Goal: Task Accomplishment & Management: Manage account settings

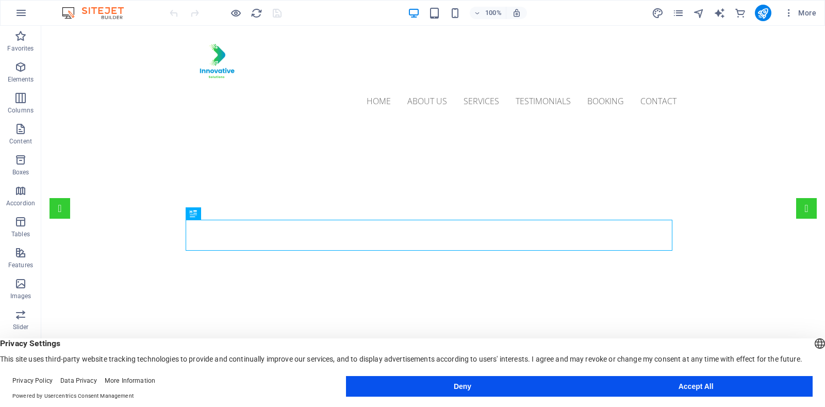
scroll to position [178, 0]
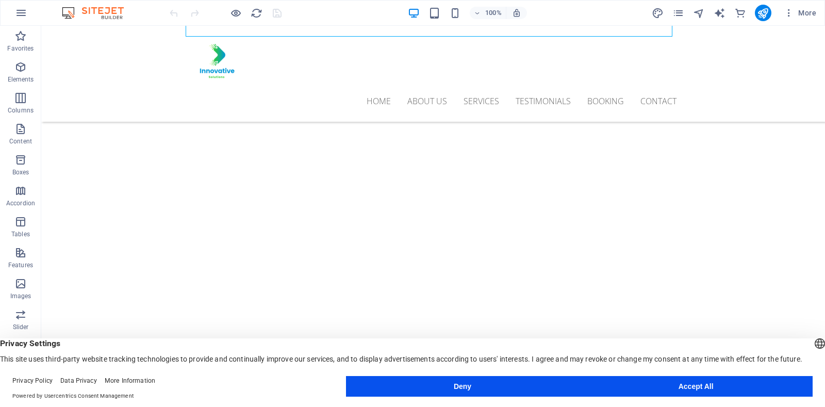
click at [756, 379] on button "Accept All" at bounding box center [695, 386] width 233 height 21
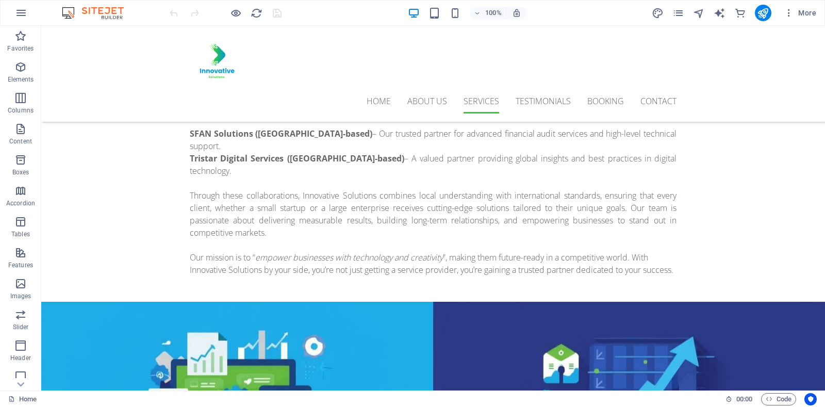
scroll to position [625, 0]
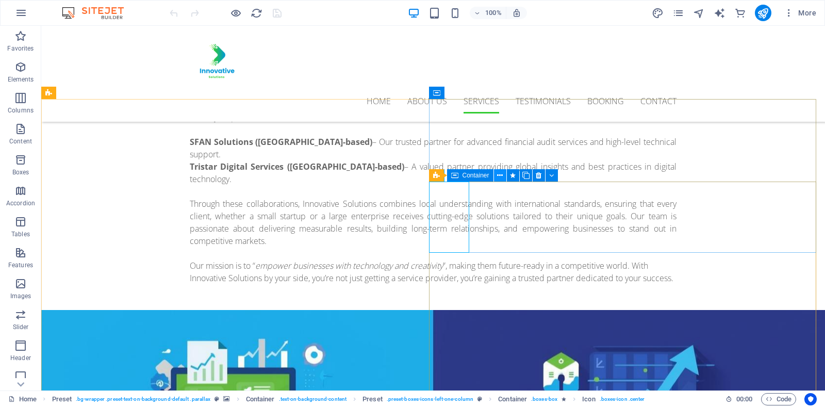
click at [500, 177] on icon at bounding box center [500, 175] width 6 height 11
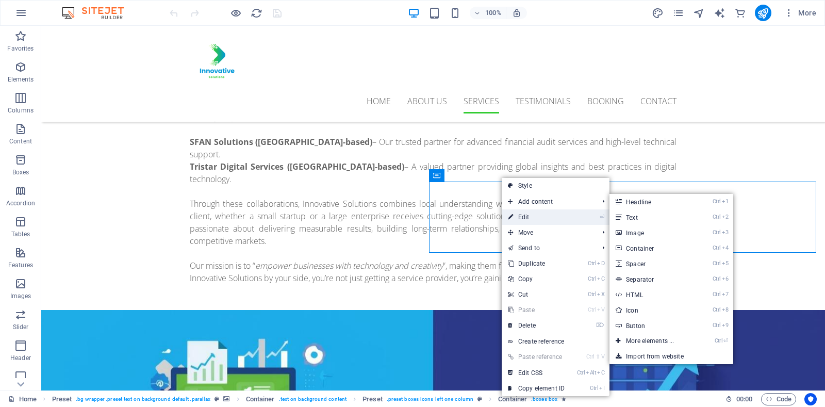
click at [514, 215] on link "⏎ Edit" at bounding box center [536, 216] width 69 height 15
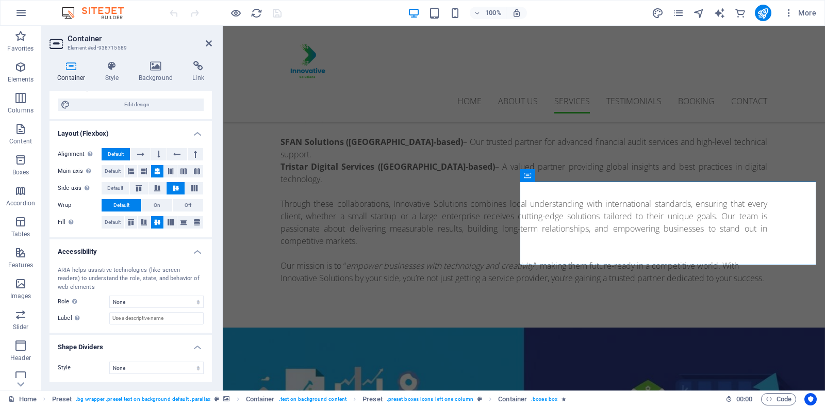
scroll to position [0, 0]
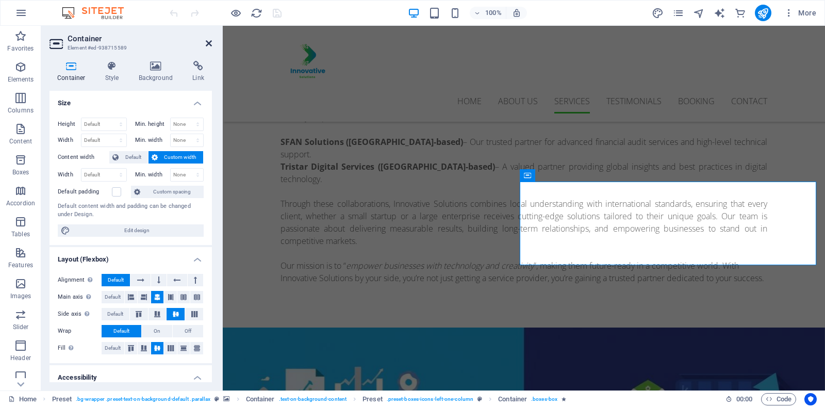
click at [209, 42] on icon at bounding box center [209, 43] width 6 height 8
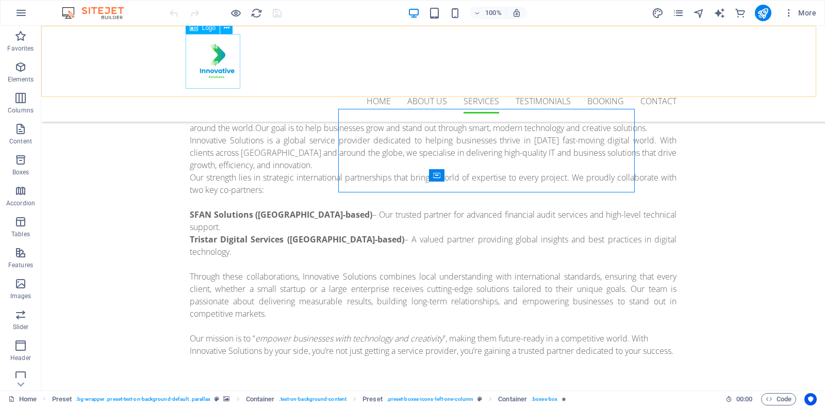
scroll to position [625, 0]
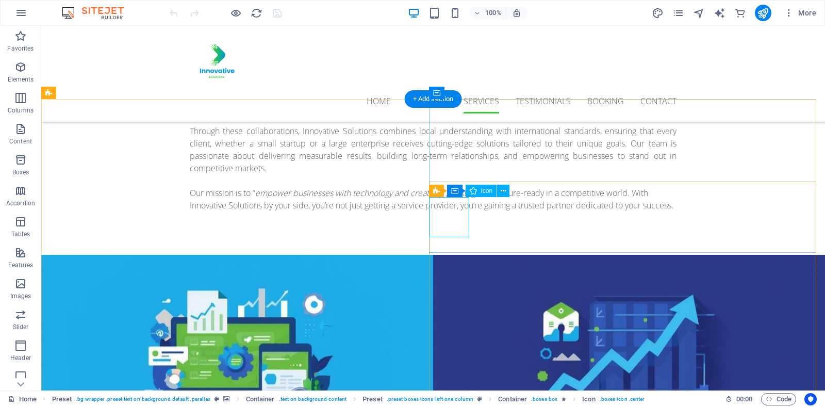
select select "xMidYMid"
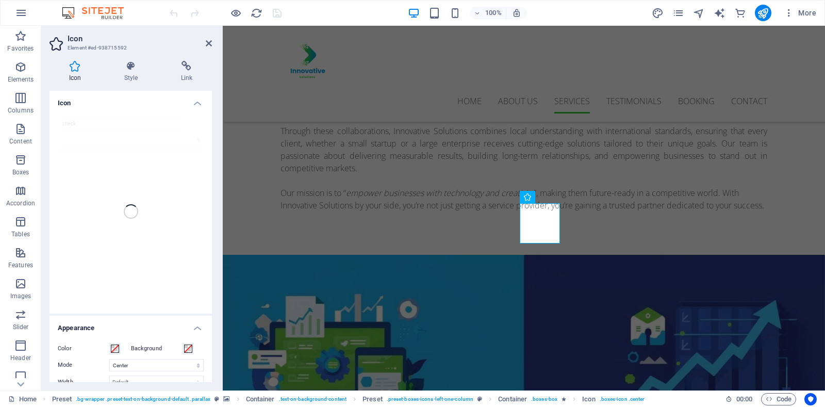
scroll to position [553, 0]
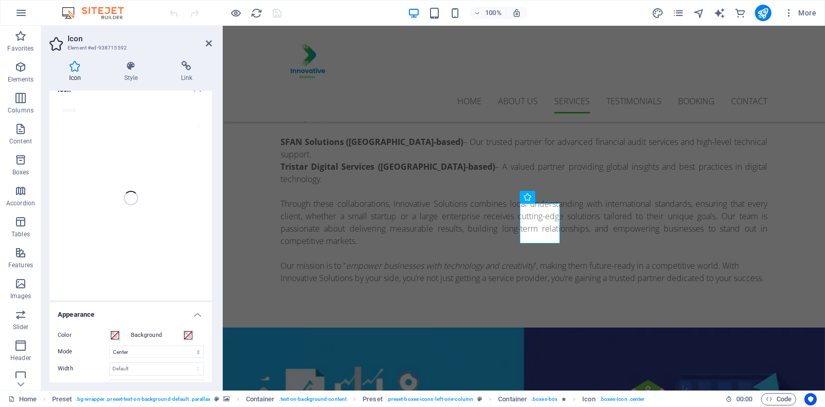
scroll to position [0, 0]
click at [131, 72] on h4 "Style" at bounding box center [133, 72] width 57 height 22
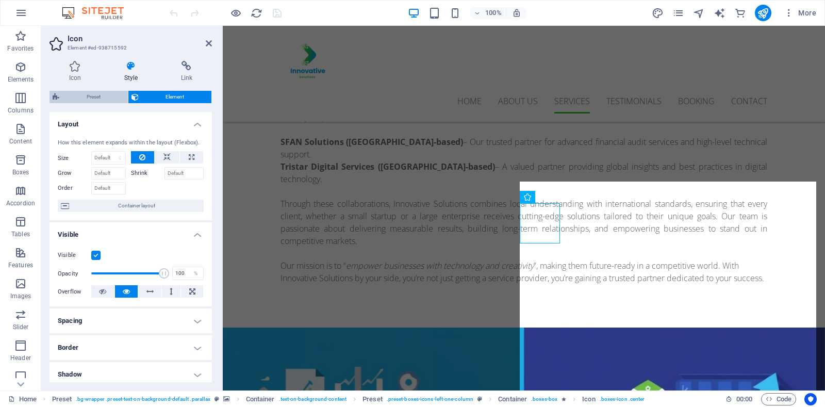
click at [97, 99] on span "Preset" at bounding box center [93, 97] width 62 height 12
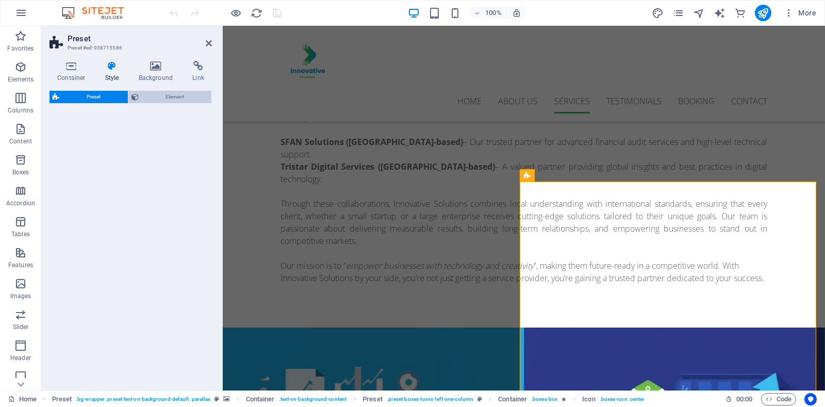
select select "px"
select select "preset-boxes-icons-left-one-column"
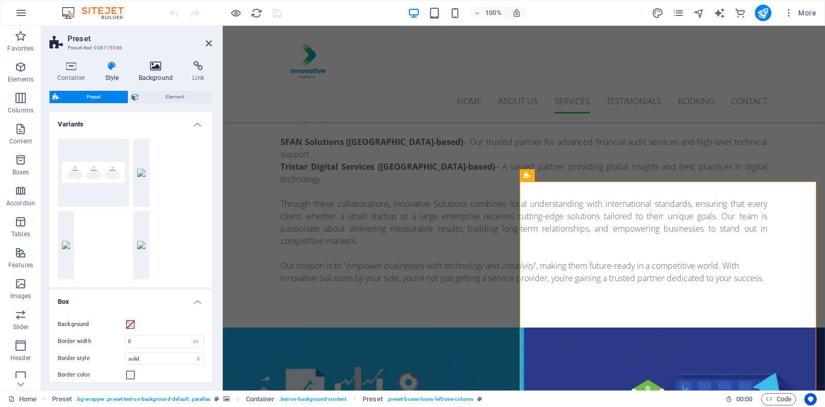
click at [165, 75] on h4 "Background" at bounding box center [158, 72] width 54 height 22
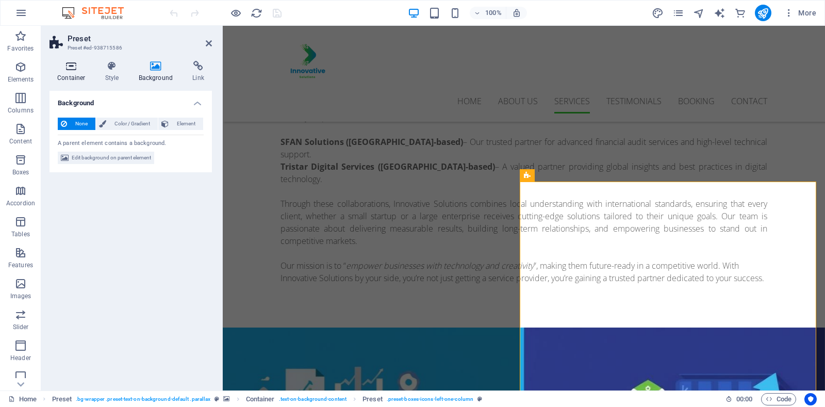
click at [76, 78] on h4 "Container" at bounding box center [73, 72] width 48 height 22
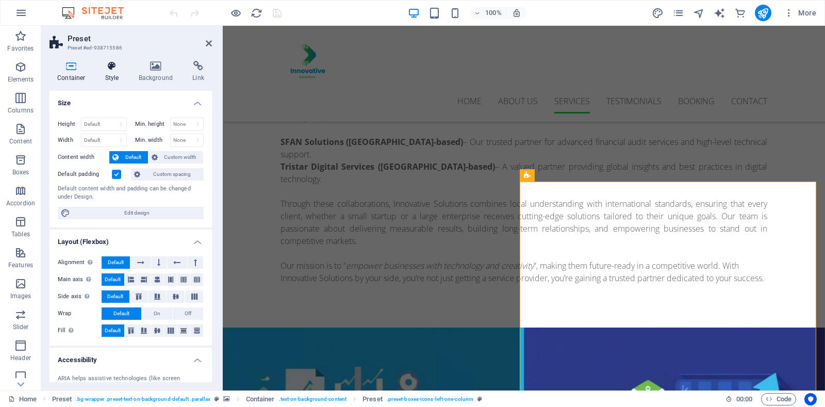
click at [115, 68] on icon at bounding box center [111, 66] width 29 height 10
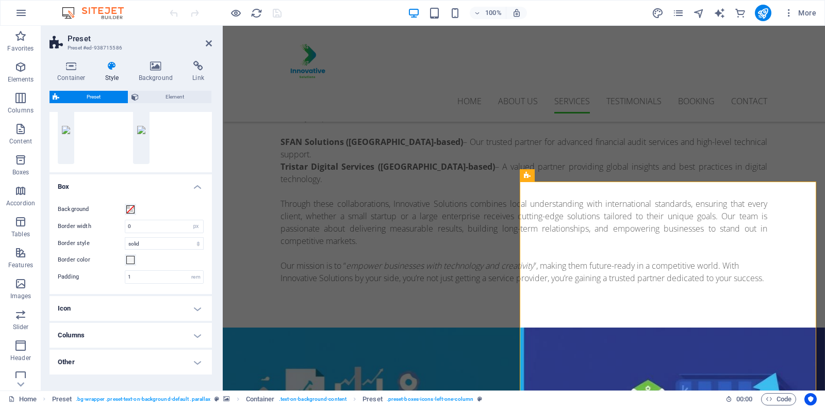
scroll to position [148, 0]
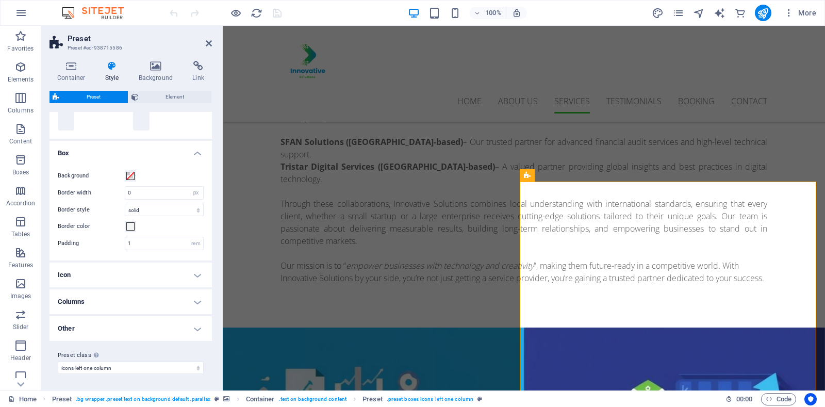
click at [191, 272] on h4 "Icon" at bounding box center [130, 274] width 162 height 25
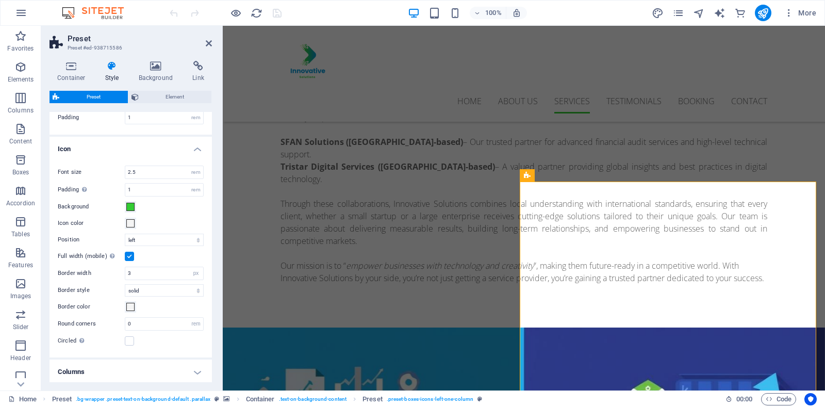
scroll to position [238, 0]
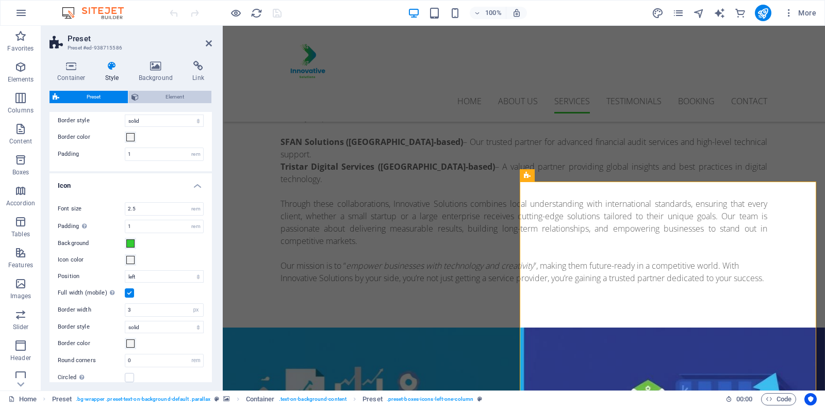
click at [188, 100] on span "Element" at bounding box center [175, 97] width 67 height 12
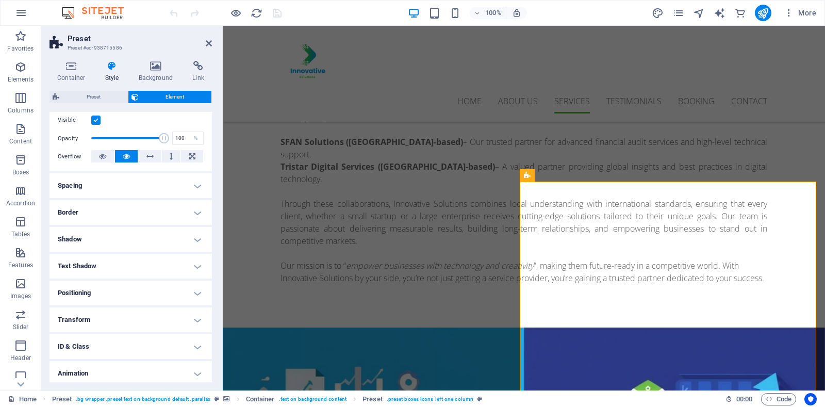
scroll to position [165, 0]
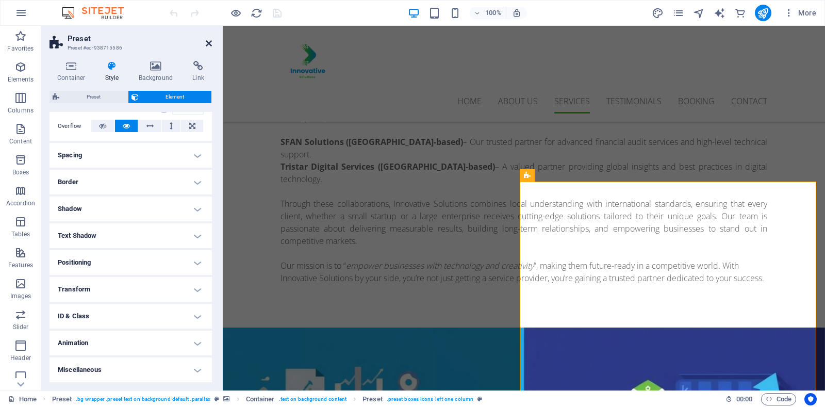
click at [205, 44] on header "Preset Preset #ed-938715586" at bounding box center [130, 39] width 162 height 27
click at [207, 44] on icon at bounding box center [209, 43] width 6 height 8
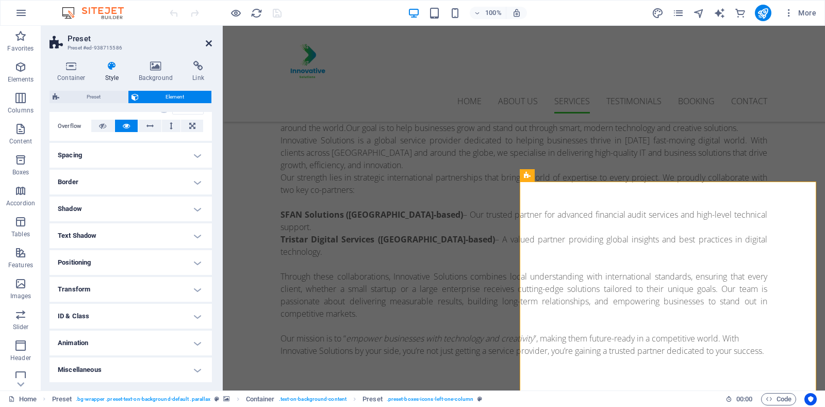
scroll to position [625, 0]
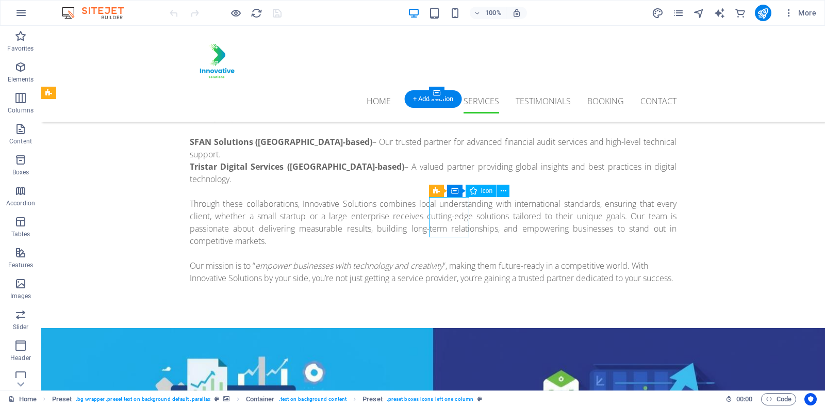
select select "xMidYMid"
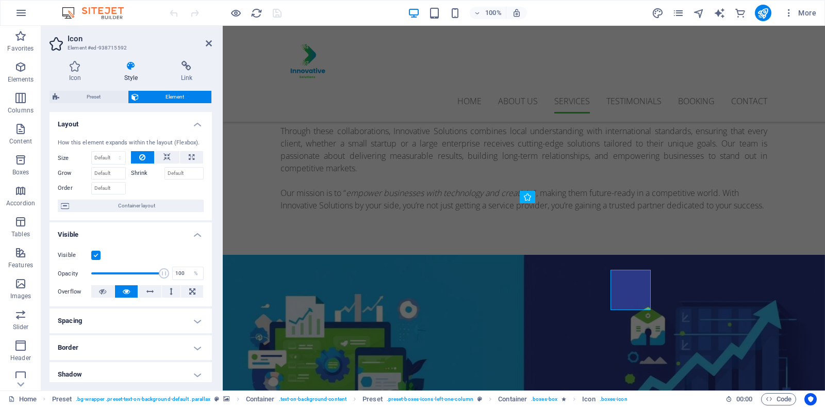
scroll to position [553, 0]
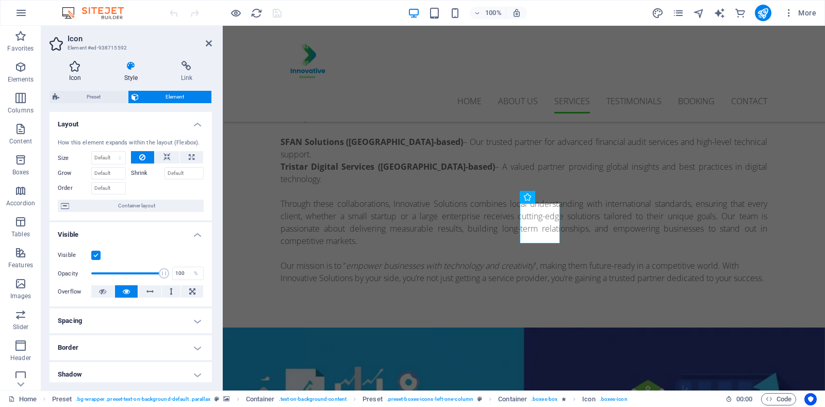
click at [79, 65] on icon at bounding box center [74, 66] width 51 height 10
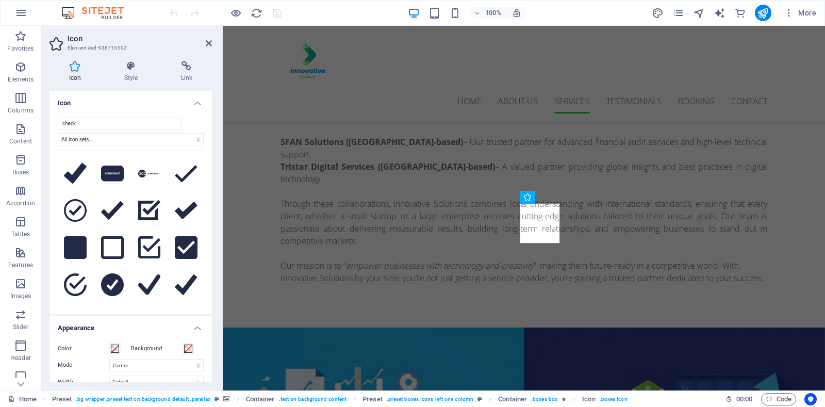
drag, startPoint x: 202, startPoint y: 156, endPoint x: 202, endPoint y: 163, distance: 7.2
click at [202, 163] on div "check All icon sets... IcoFont Ionicons FontAwesome Brands FontAwesome Duotone …" at bounding box center [130, 211] width 162 height 204
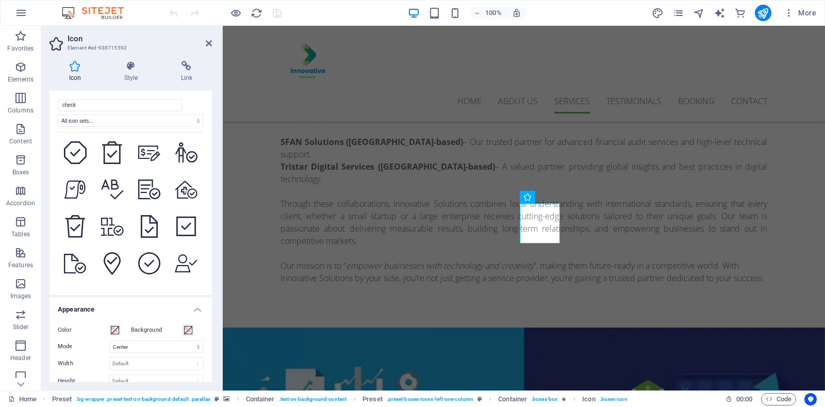
scroll to position [3648, 0]
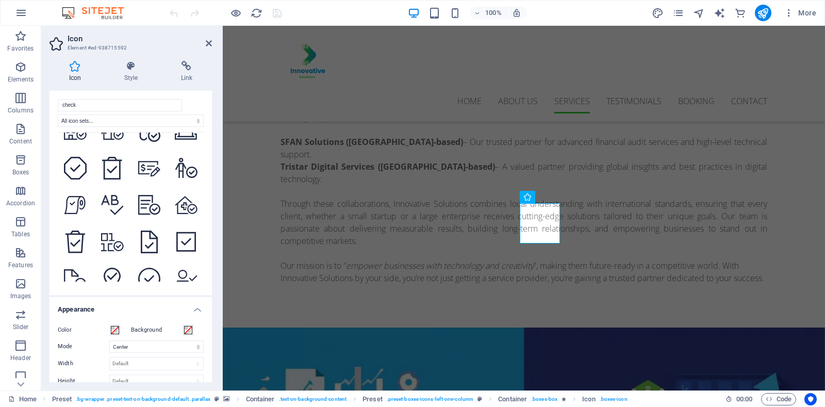
click at [104, 298] on button at bounding box center [112, 315] width 35 height 35
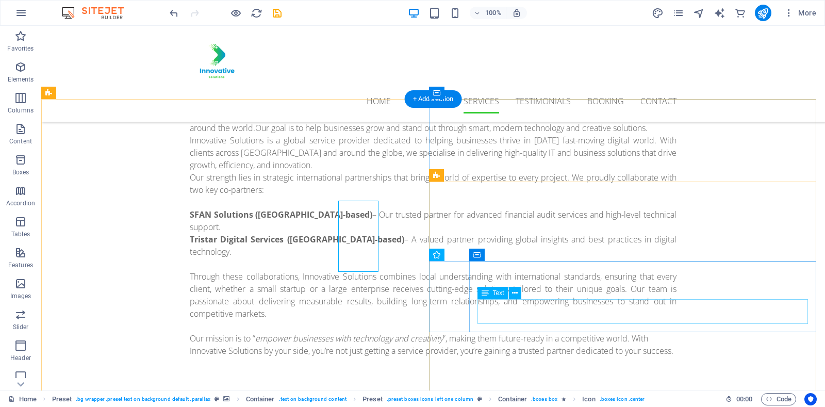
scroll to position [625, 0]
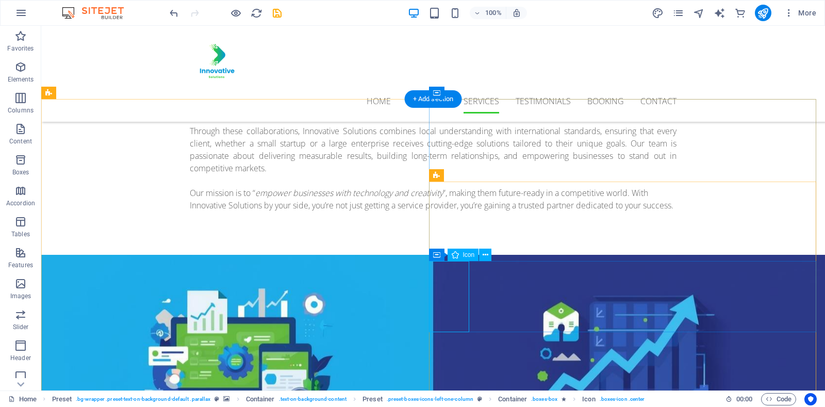
select select "xMidYMid"
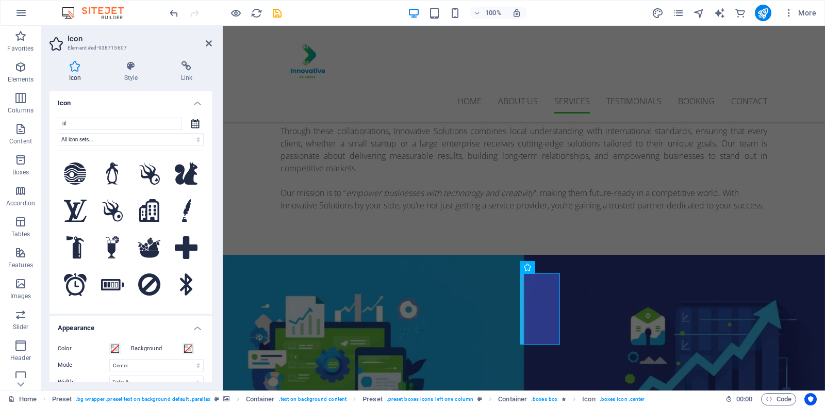
scroll to position [553, 0]
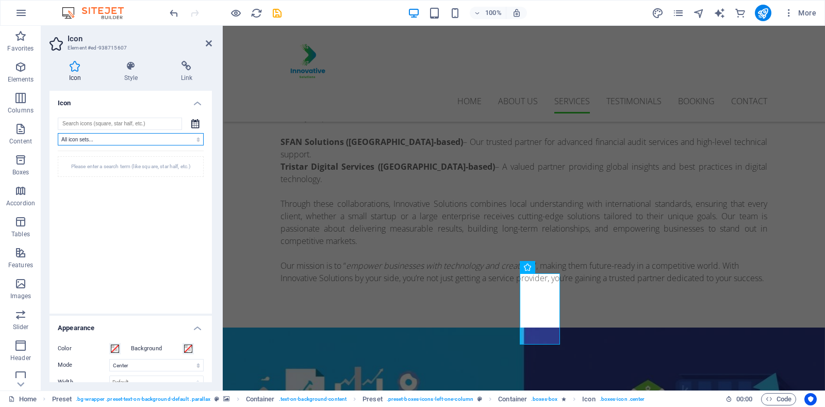
click at [130, 143] on select "All icon sets... IcoFont Ionicons FontAwesome Brands FontAwesome Duotone FontAw…" at bounding box center [131, 139] width 146 height 12
select select "font-awesome-sharp-solid"
click at [58, 133] on select "All icon sets... IcoFont Ionicons FontAwesome Brands FontAwesome Duotone FontAw…" at bounding box center [131, 139] width 146 height 12
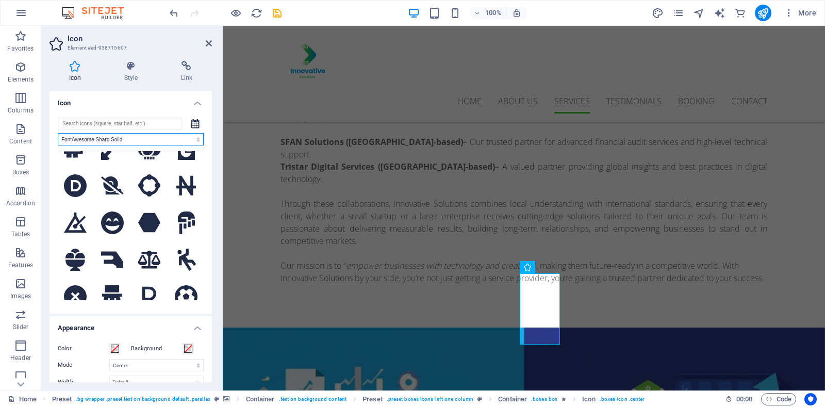
scroll to position [0, 0]
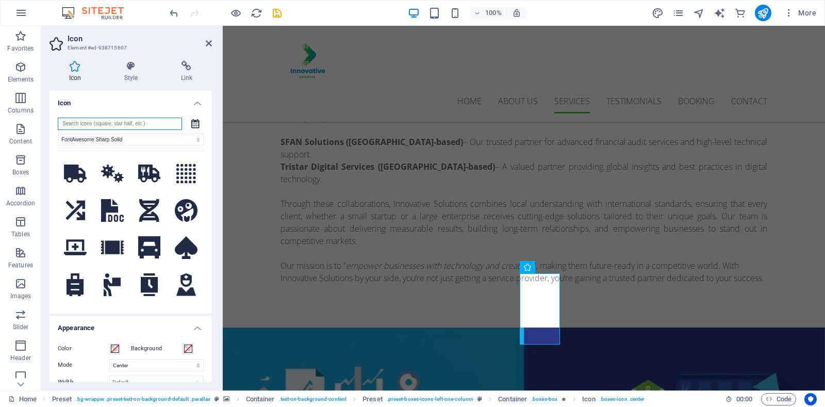
click at [112, 121] on input "search" at bounding box center [120, 124] width 124 height 12
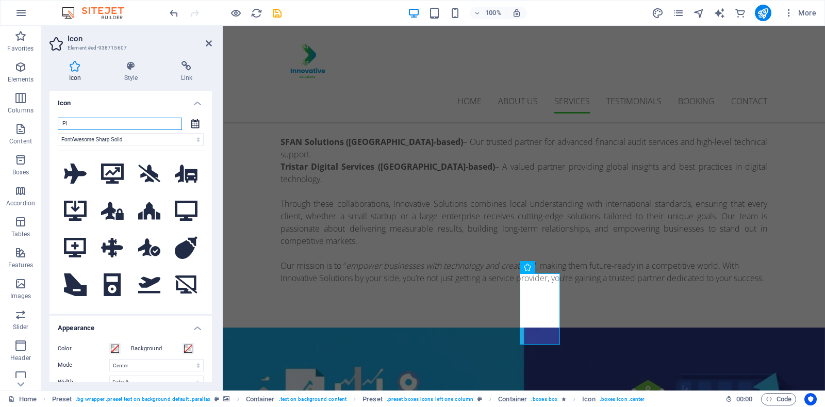
type input "P"
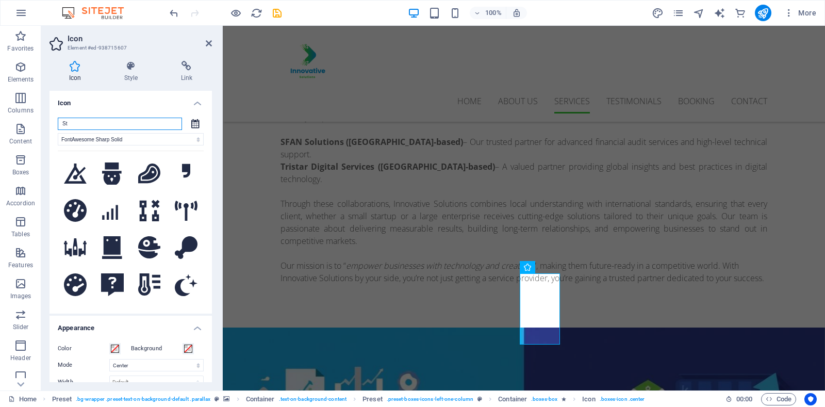
type input "S"
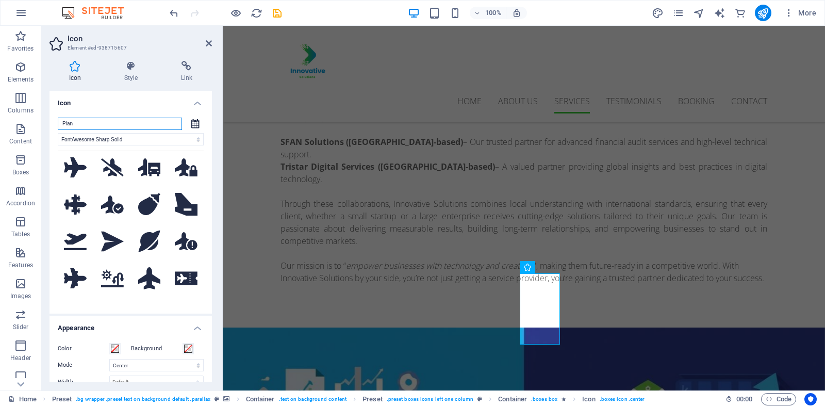
scroll to position [6, 0]
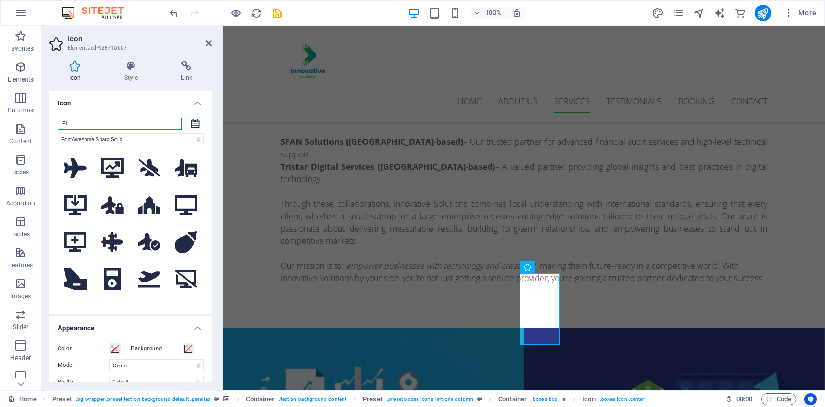
type input "P"
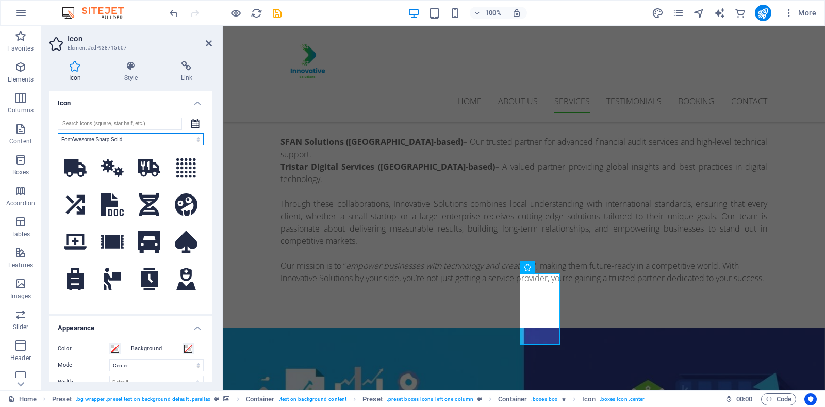
click at [176, 139] on select "All icon sets... IcoFont Ionicons FontAwesome Brands FontAwesome Duotone FontAw…" at bounding box center [131, 139] width 146 height 12
click at [198, 137] on select "All icon sets... IcoFont Ionicons FontAwesome Brands FontAwesome Duotone FontAw…" at bounding box center [131, 139] width 146 height 12
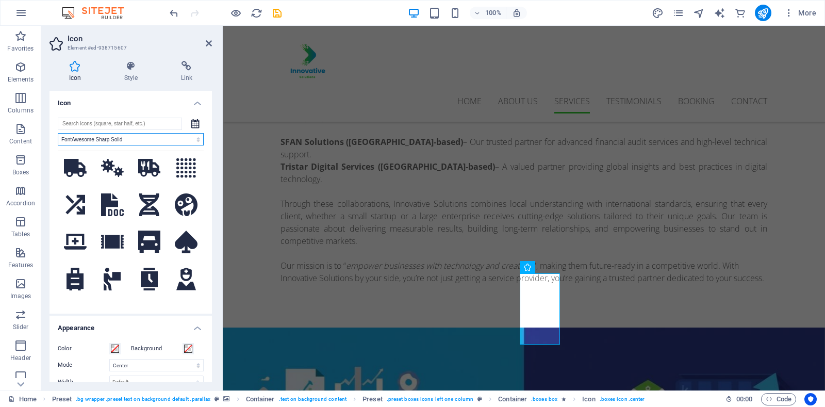
select select
click at [58, 133] on select "All icon sets... IcoFont Ionicons FontAwesome Brands FontAwesome Duotone FontAw…" at bounding box center [131, 139] width 146 height 12
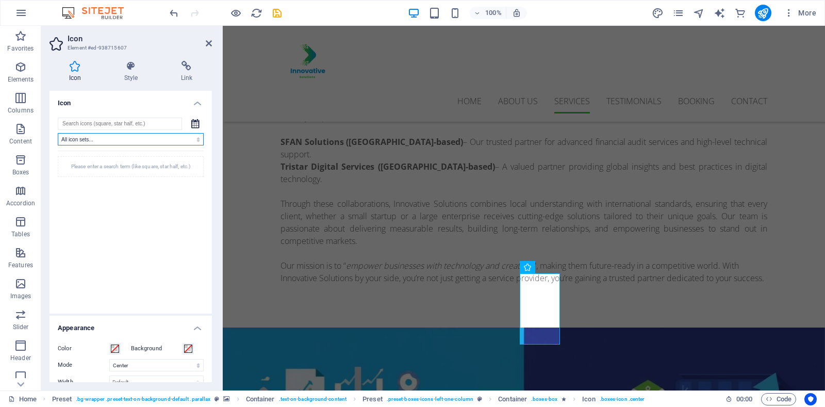
scroll to position [0, 0]
click at [140, 125] on input "search" at bounding box center [120, 124] width 124 height 12
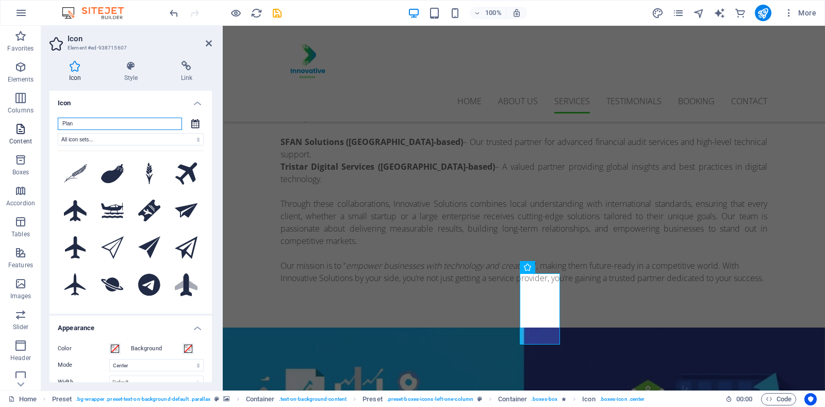
drag, startPoint x: 106, startPoint y: 126, endPoint x: 0, endPoint y: 138, distance: 106.8
click at [0, 138] on section "Favorites Elements Columns Content Boxes Accordion Tables Features Images Slide…" at bounding box center [412, 208] width 825 height 364
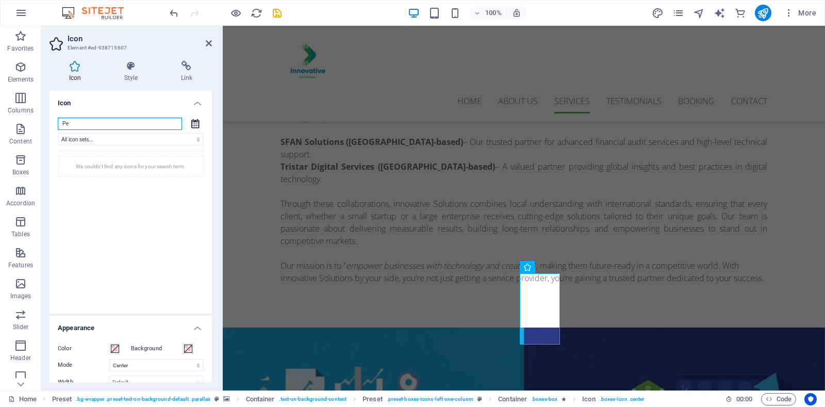
type input "P"
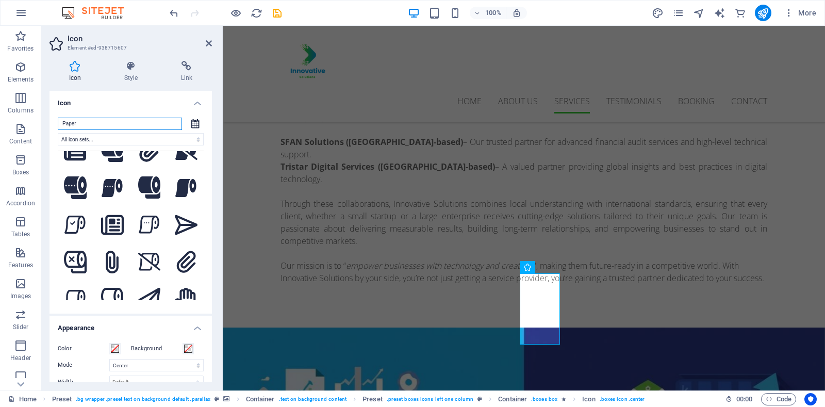
scroll to position [349, 0]
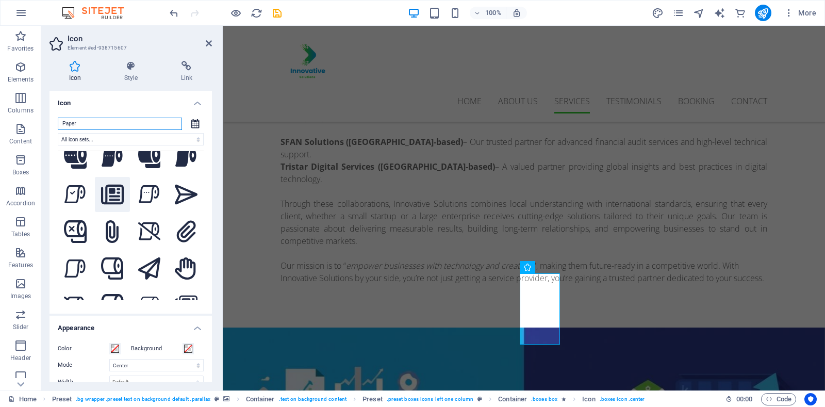
type input "Paper"
click at [101, 183] on icon at bounding box center [112, 194] width 23 height 23
click at [207, 43] on icon at bounding box center [209, 43] width 6 height 8
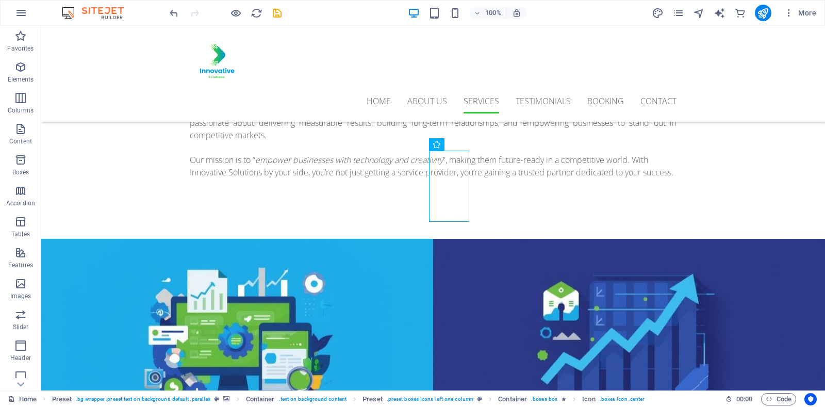
scroll to position [748, 0]
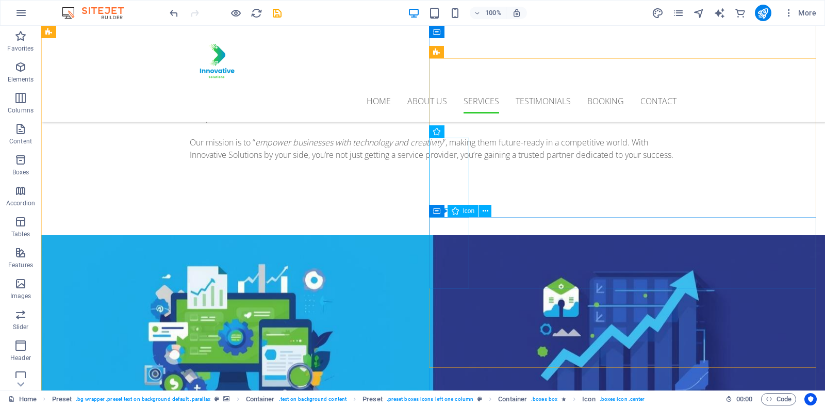
select select "xMidYMid"
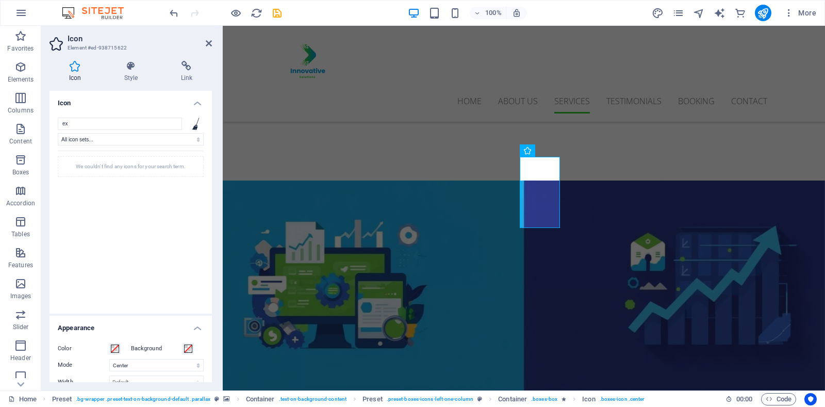
type input "e"
type input "B"
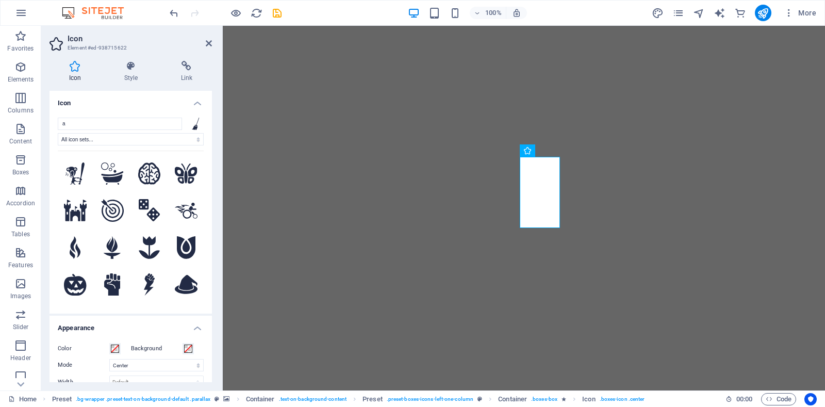
select select "xMidYMid"
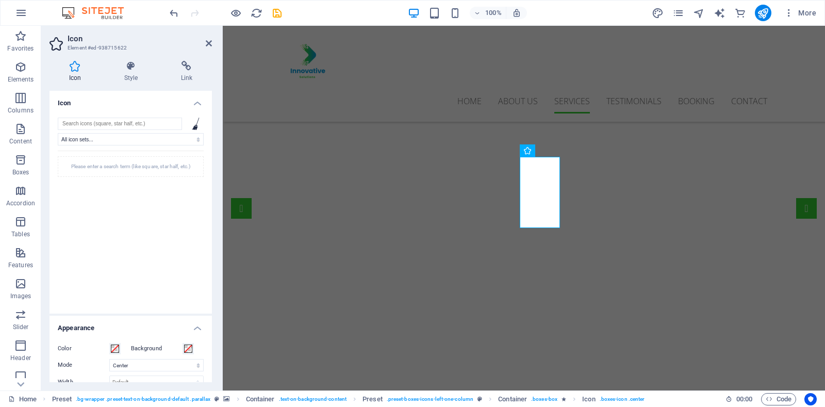
scroll to position [748, 0]
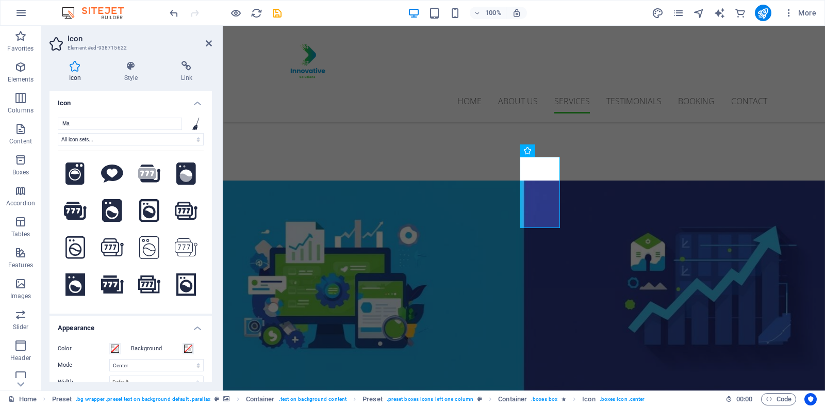
type input "M"
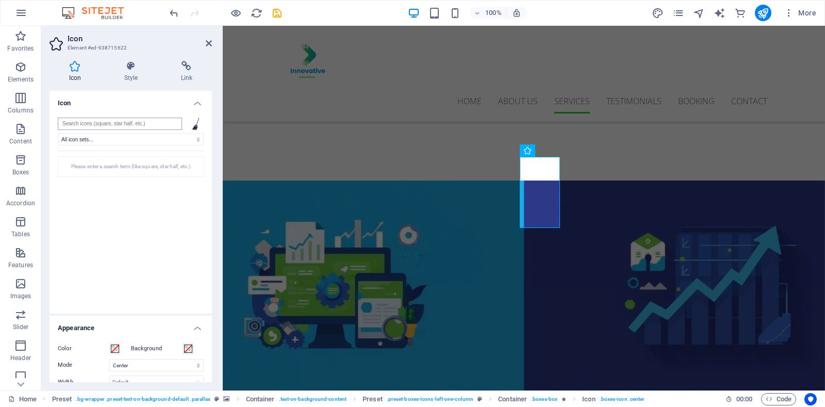
click at [110, 123] on input "search" at bounding box center [120, 124] width 124 height 12
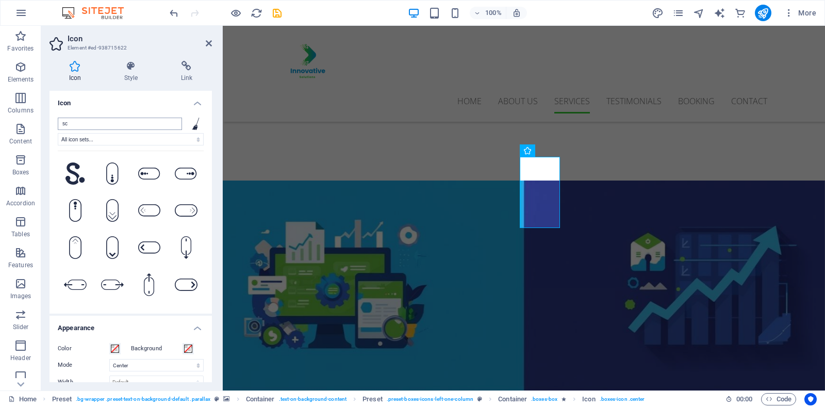
type input "s"
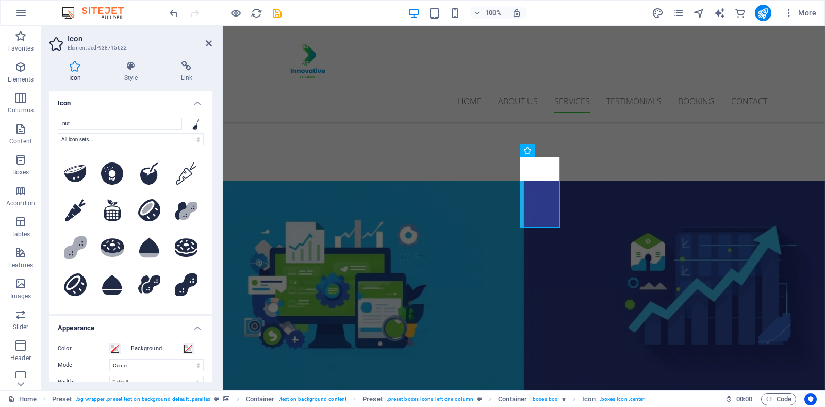
drag, startPoint x: 199, startPoint y: 173, endPoint x: 203, endPoint y: 191, distance: 19.0
click at [203, 191] on div "nut All icon sets... IcoFont Ionicons FontAwesome Brands FontAwesome Duotone Fo…" at bounding box center [130, 211] width 162 height 204
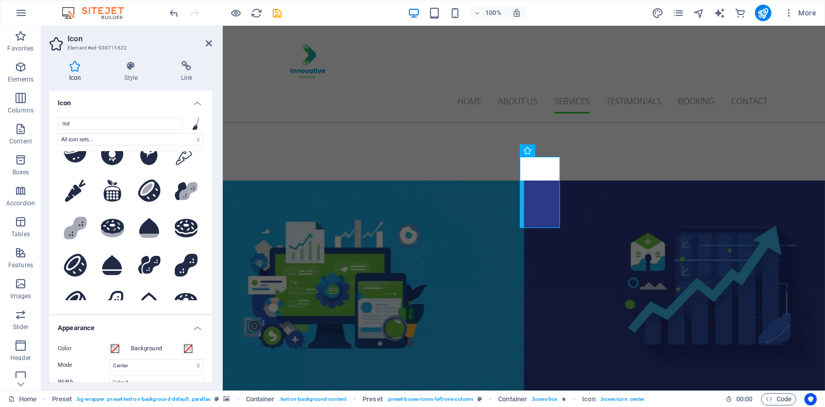
scroll to position [0, 0]
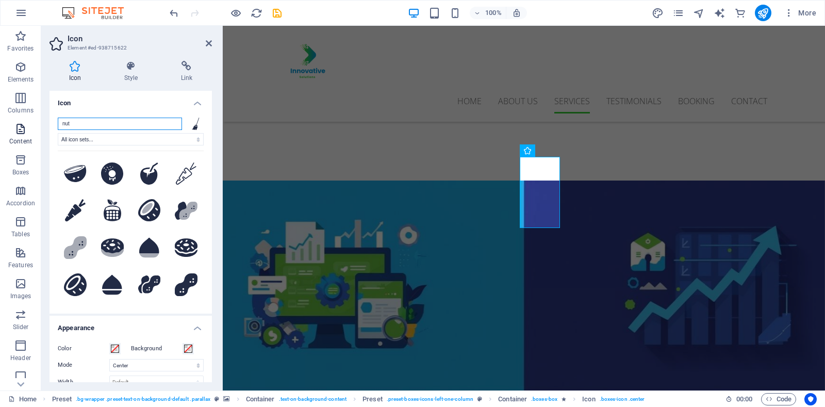
drag, startPoint x: 140, startPoint y: 121, endPoint x: 16, endPoint y: 143, distance: 126.1
click at [16, 143] on section "Favorites Elements Columns Content Boxes Accordion Tables Features Images Slide…" at bounding box center [412, 208] width 825 height 364
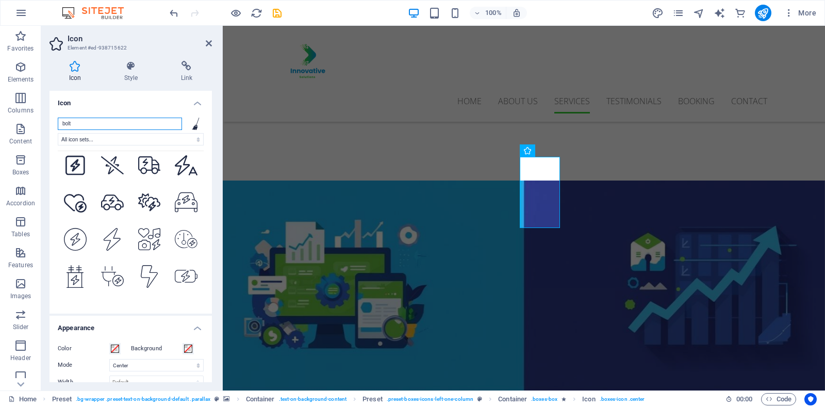
scroll to position [706, 0]
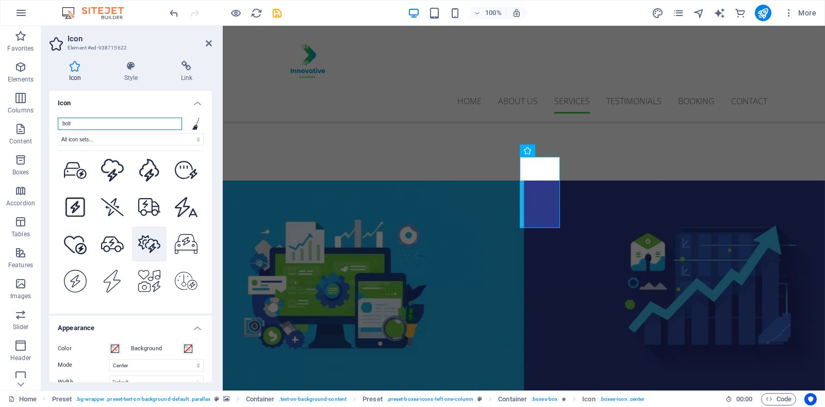
type input "bolt"
click at [145, 235] on icon at bounding box center [149, 244] width 23 height 18
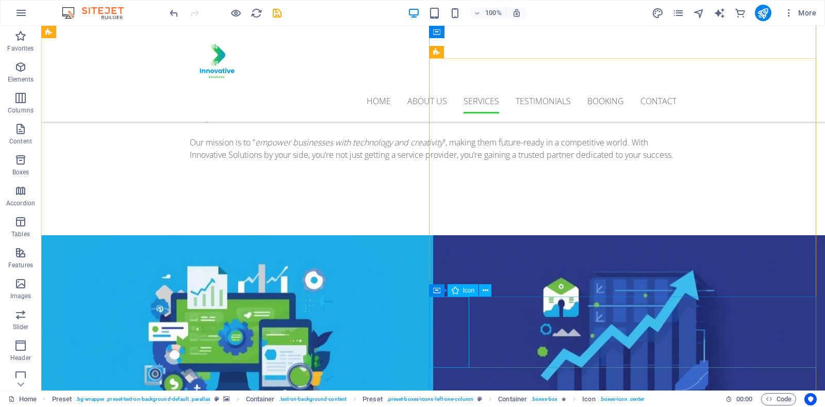
select select "xMidYMid"
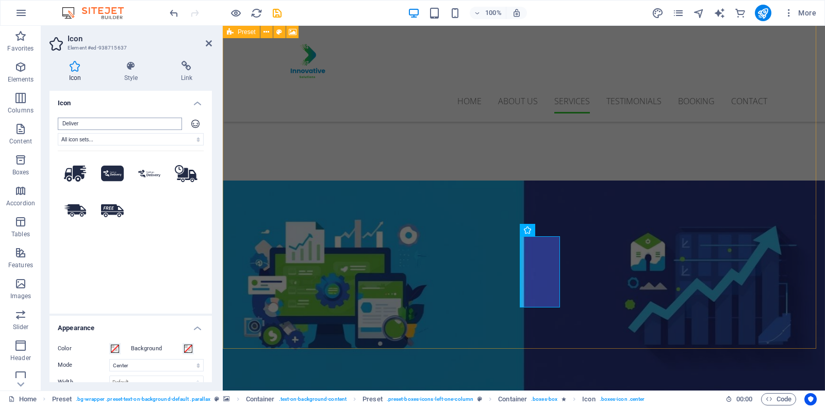
type input "Deliver"
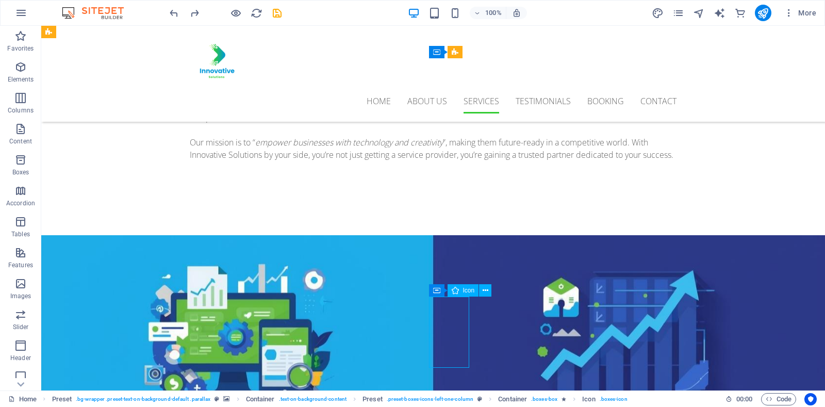
select select "xMidYMid"
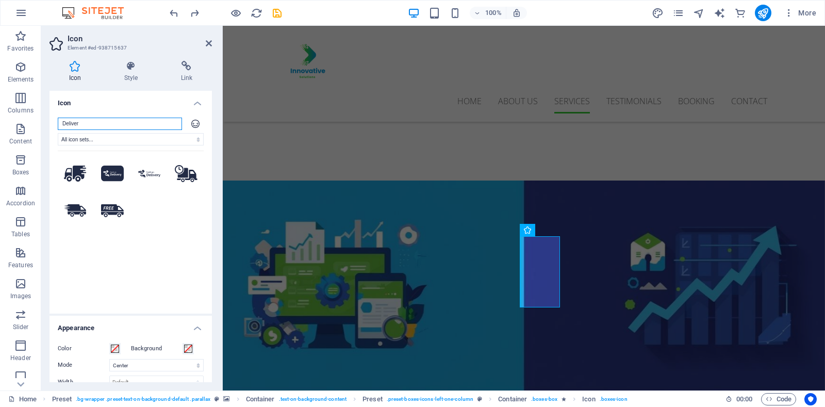
drag, startPoint x: 138, startPoint y: 126, endPoint x: 54, endPoint y: 132, distance: 84.8
click at [54, 132] on div "Deliver All icon sets... IcoFont Ionicons FontAwesome Brands FontAwesome Duoton…" at bounding box center [130, 211] width 162 height 204
type input "Support"
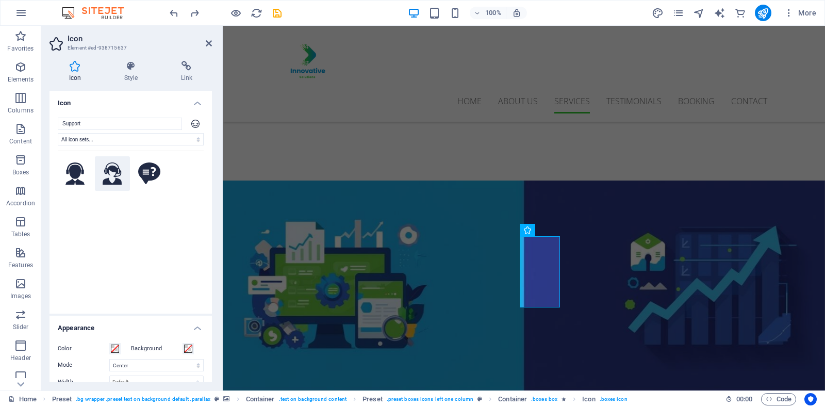
click at [111, 172] on icon at bounding box center [113, 173] width 20 height 23
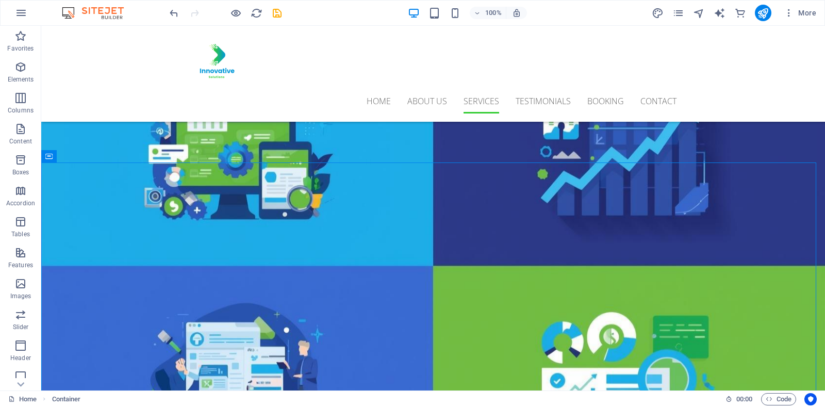
scroll to position [1016, 0]
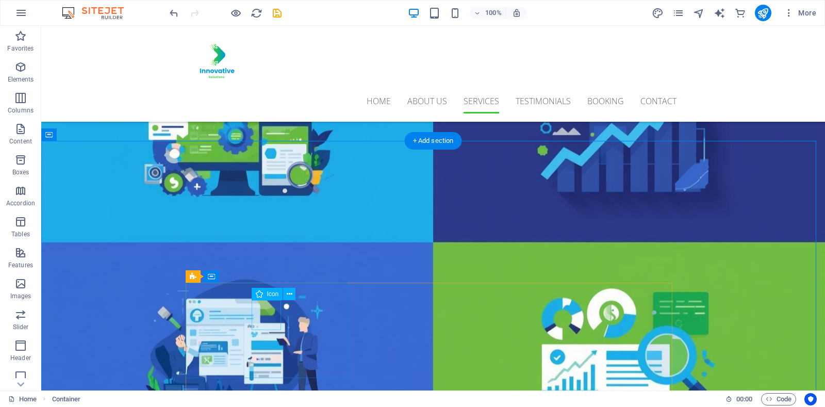
select select "xMidYMid"
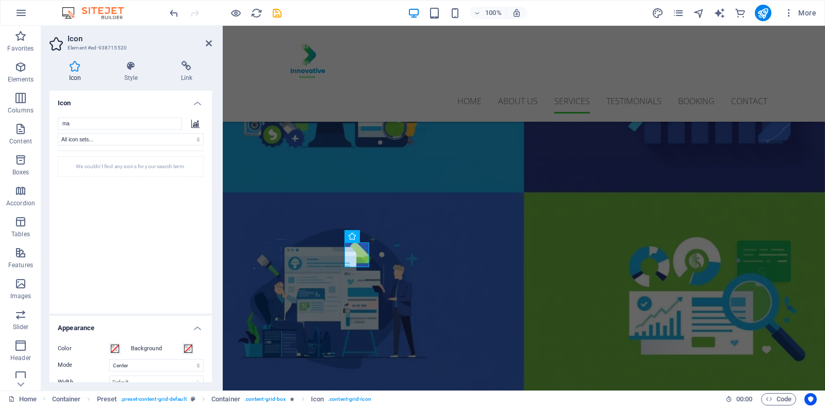
type input "m"
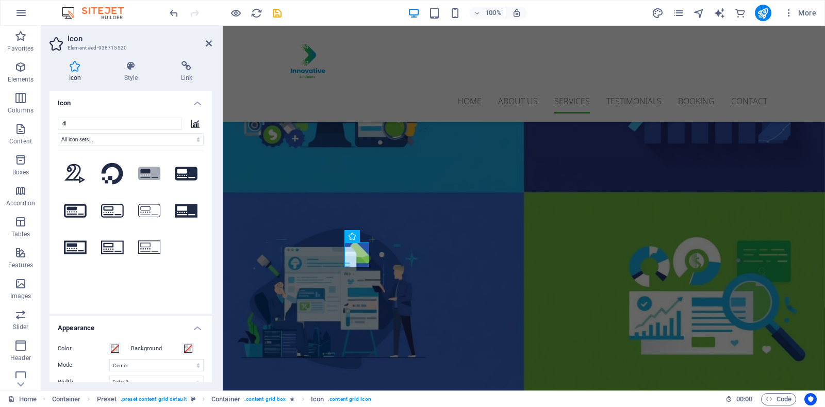
type input "d"
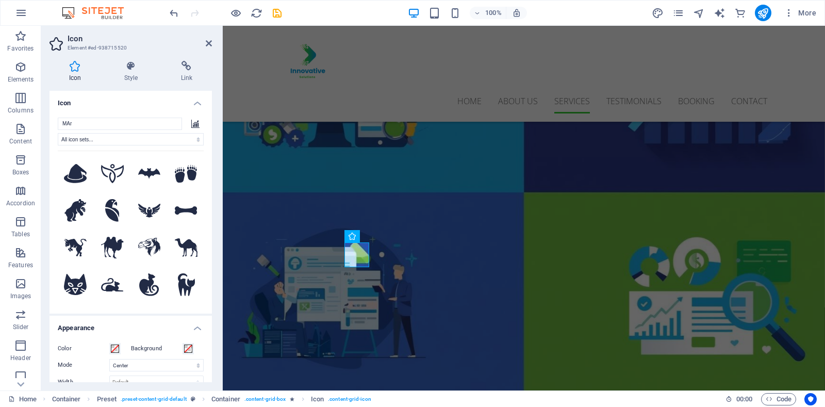
type input "MArk"
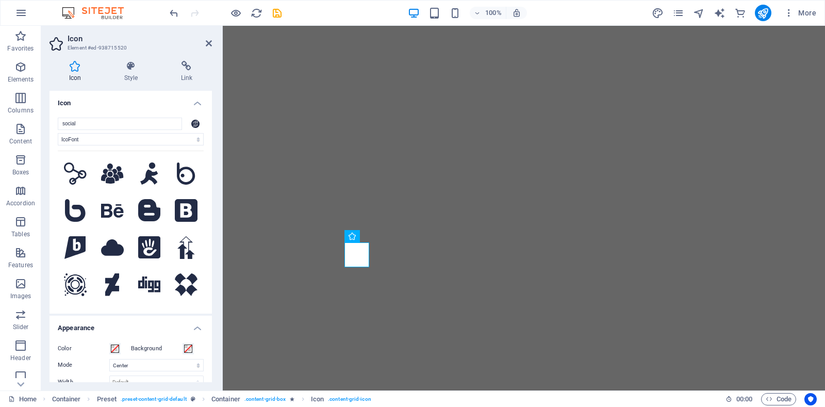
select select "icofont"
select select "xMidYMid"
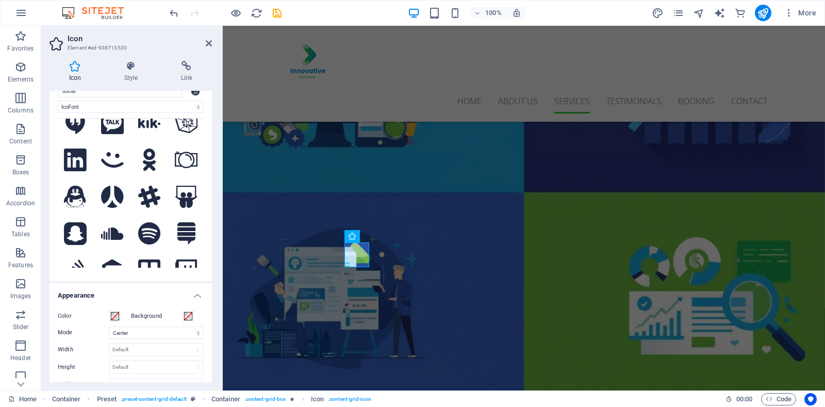
scroll to position [803, 0]
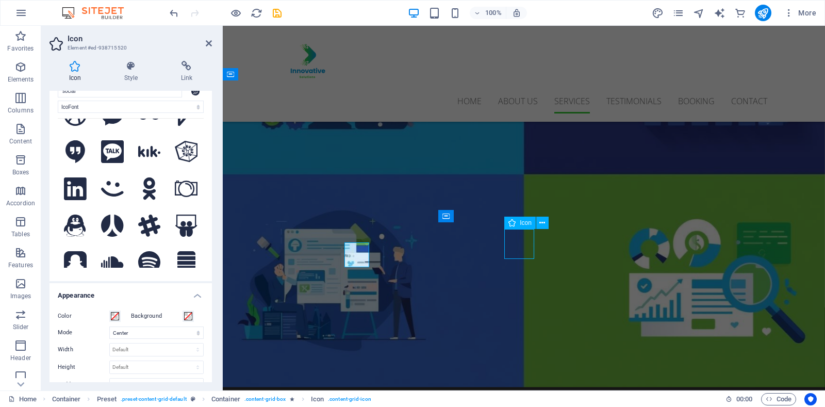
select select "xMidYMid"
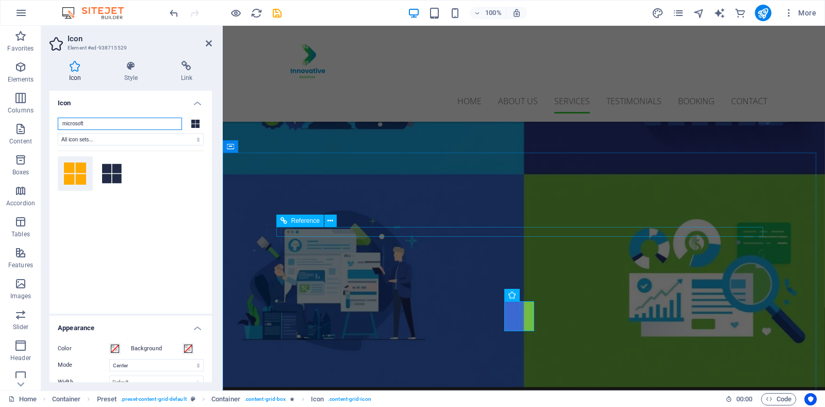
scroll to position [944, 0]
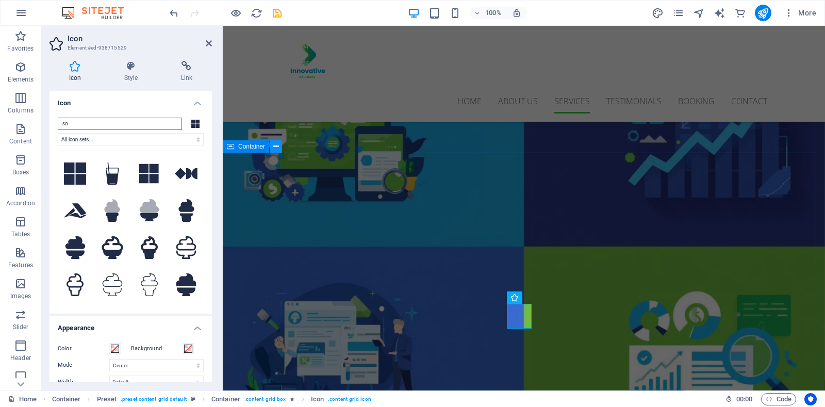
type input "s"
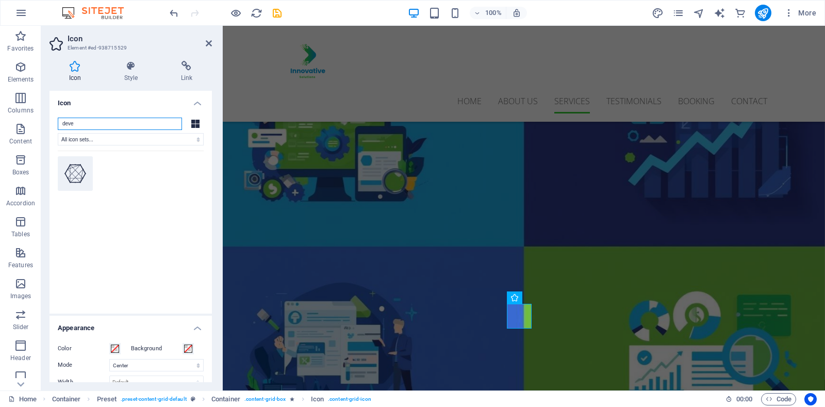
type input "deve"
click at [74, 168] on icon at bounding box center [75, 173] width 23 height 20
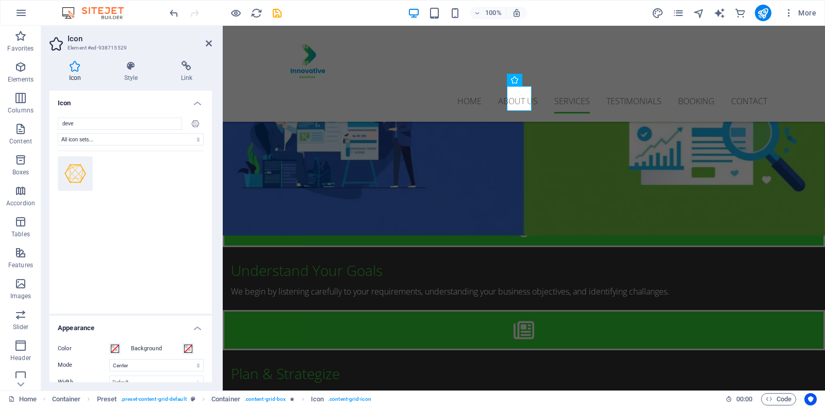
scroll to position [1204, 0]
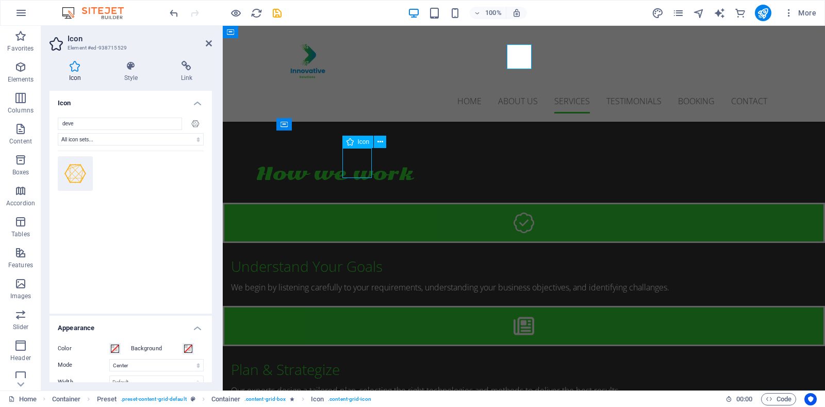
select select "xMidYMid"
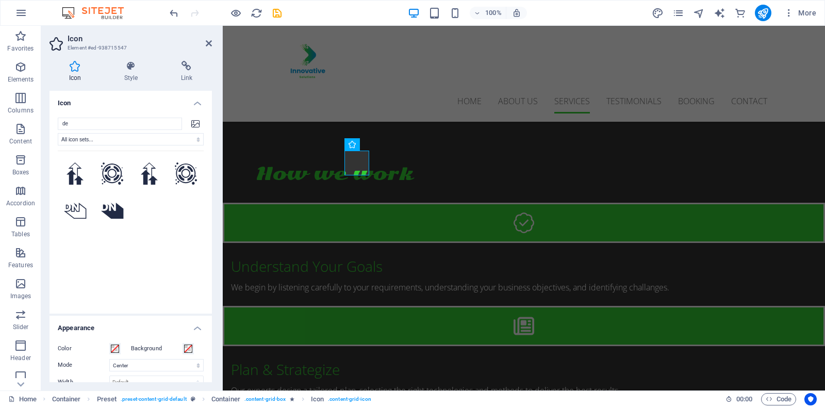
type input "d"
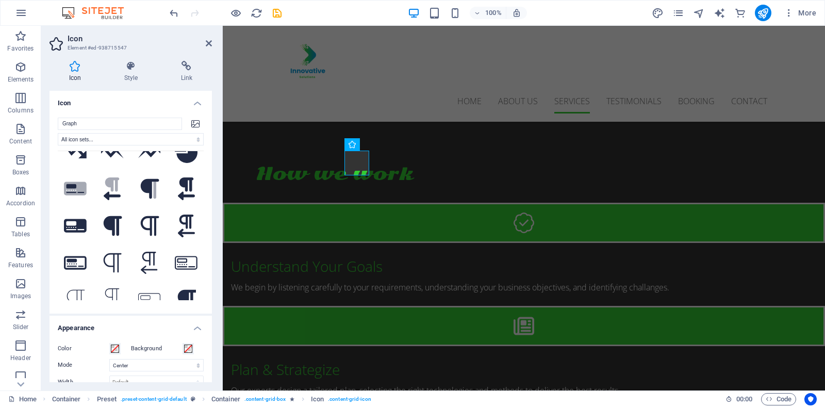
scroll to position [0, 0]
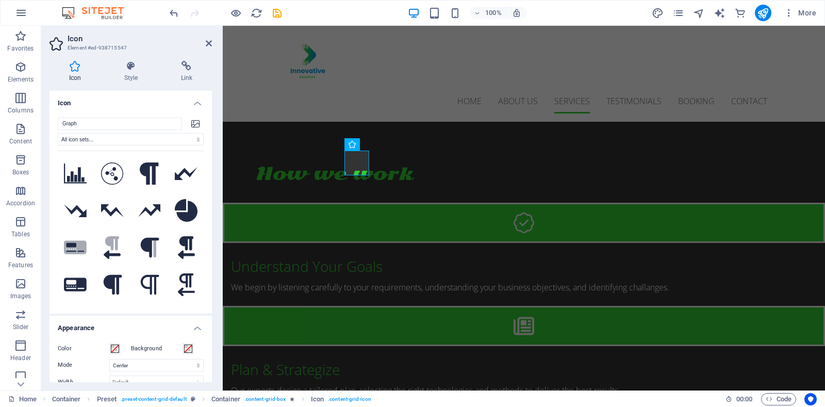
drag, startPoint x: 199, startPoint y: 184, endPoint x: 49, endPoint y: 182, distance: 150.5
click at [113, 178] on icon at bounding box center [112, 173] width 23 height 23
click at [93, 126] on input "Graph" at bounding box center [120, 124] width 124 height 12
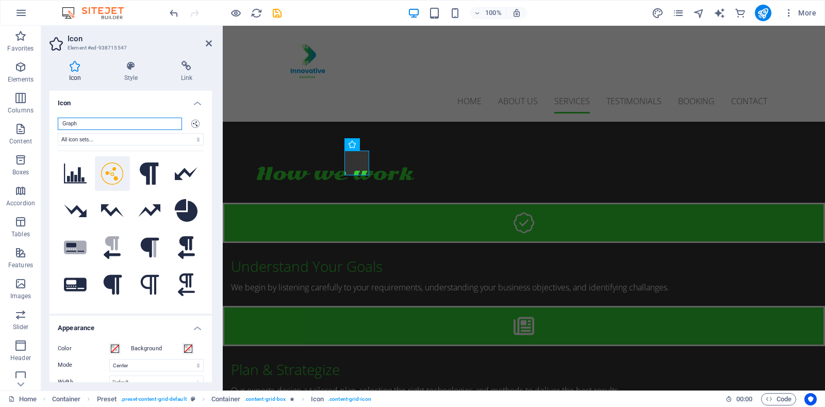
type input "s"
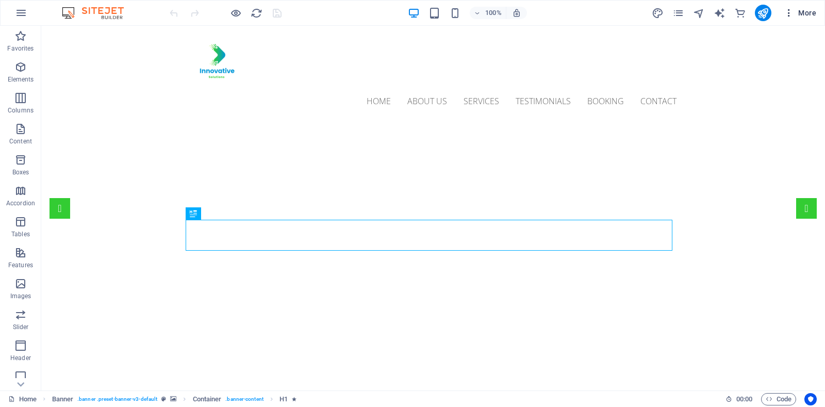
click at [788, 12] on icon "button" at bounding box center [788, 13] width 10 height 10
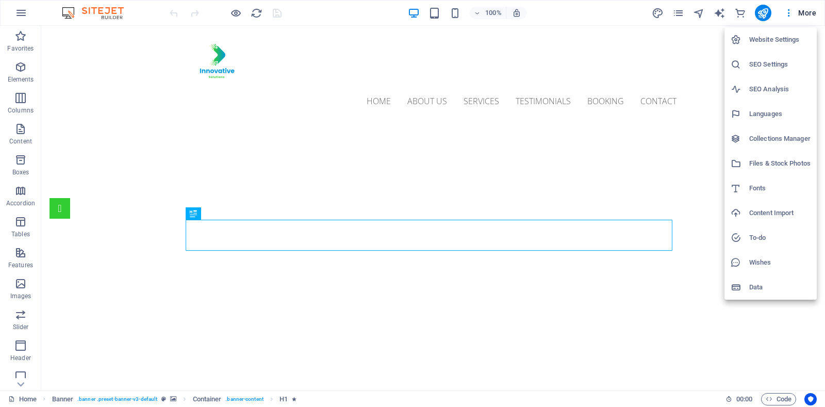
click at [765, 72] on li "SEO Settings" at bounding box center [770, 64] width 92 height 25
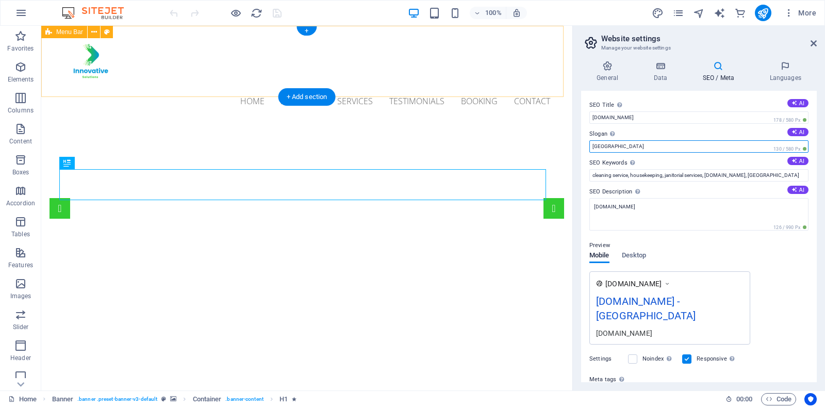
drag, startPoint x: 713, startPoint y: 175, endPoint x: 549, endPoint y: 50, distance: 206.4
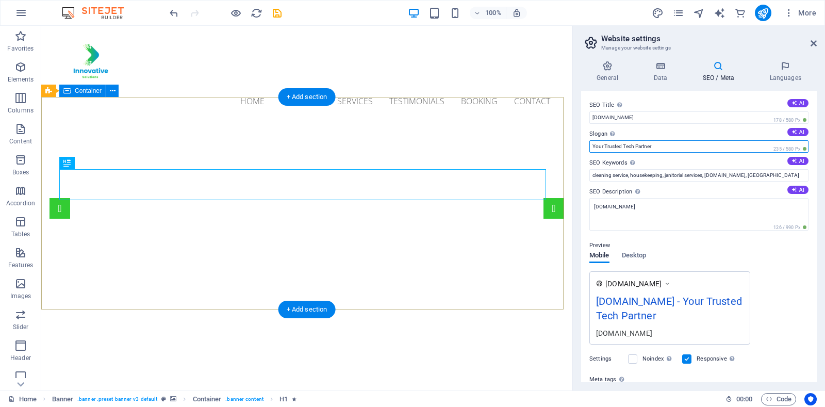
drag, startPoint x: 712, startPoint y: 174, endPoint x: 548, endPoint y: 157, distance: 165.2
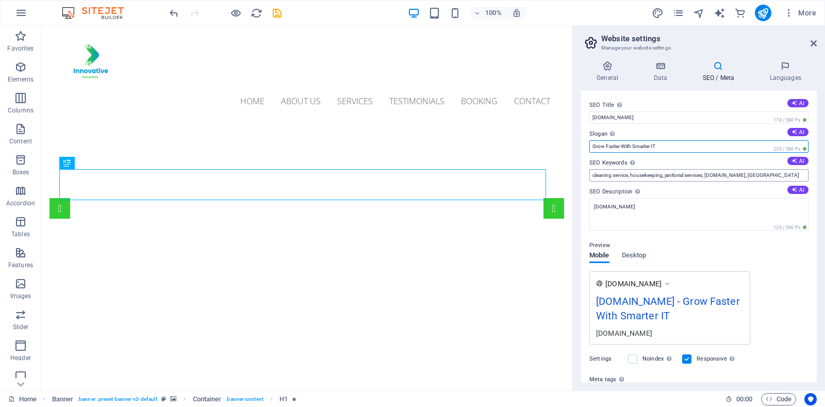
type input "Grow Faster With Smarter IT"
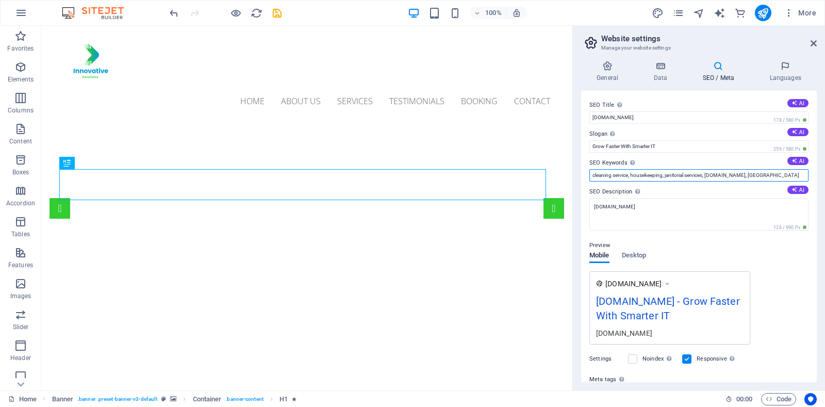
click at [742, 175] on input "cleaning service, housekeeping, janitorial services, innovative-sols.com, San F…" at bounding box center [698, 175] width 219 height 12
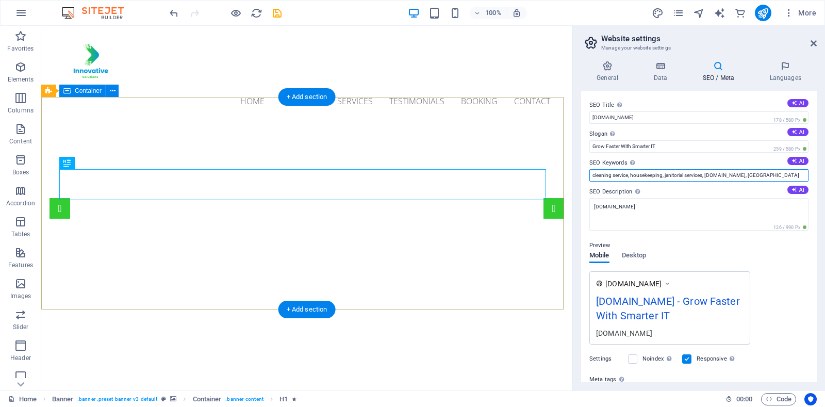
drag, startPoint x: 834, startPoint y: 198, endPoint x: 561, endPoint y: 210, distance: 272.9
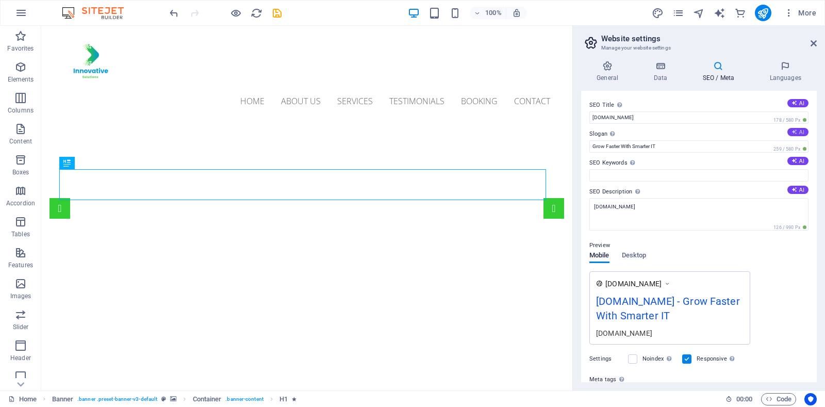
click at [792, 132] on icon at bounding box center [794, 132] width 6 height 6
type input "Empowering Business Growth Through Smart Strategies"
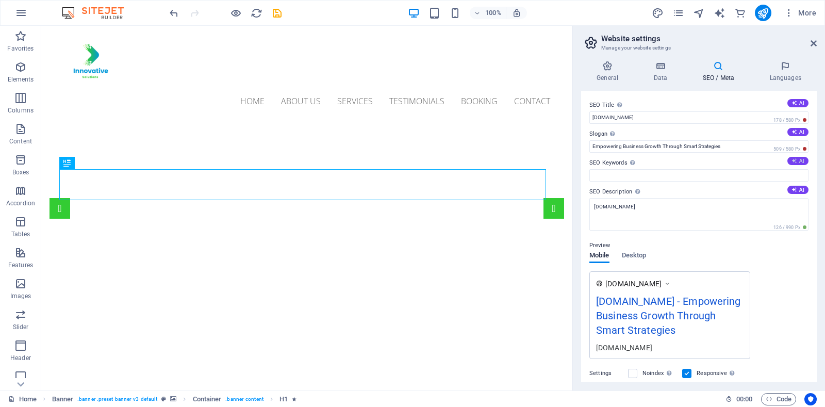
click at [797, 162] on button "AI" at bounding box center [797, 161] width 21 height 8
type input "IT services, digital marketing, software development, financial audit services,…"
click at [794, 129] on icon at bounding box center [794, 131] width 7 height 7
type input "Empowering Growth Through Smart Digital Solutions"
click at [799, 187] on button "AI" at bounding box center [797, 190] width 21 height 8
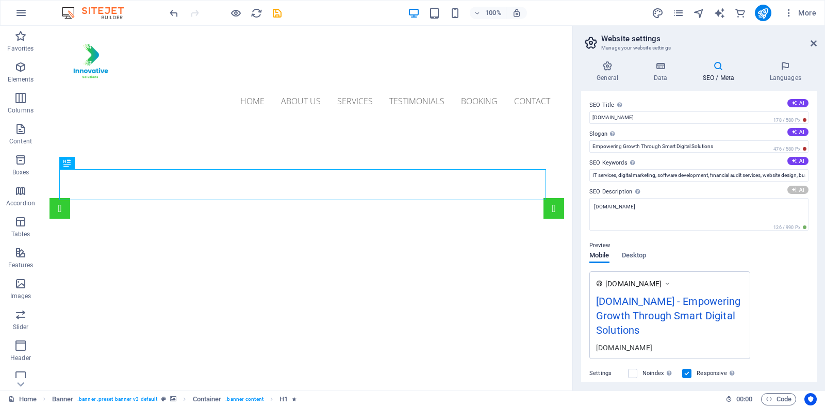
type textarea "Transform your business with Innovative Solutions: expert IT & accounting servi…"
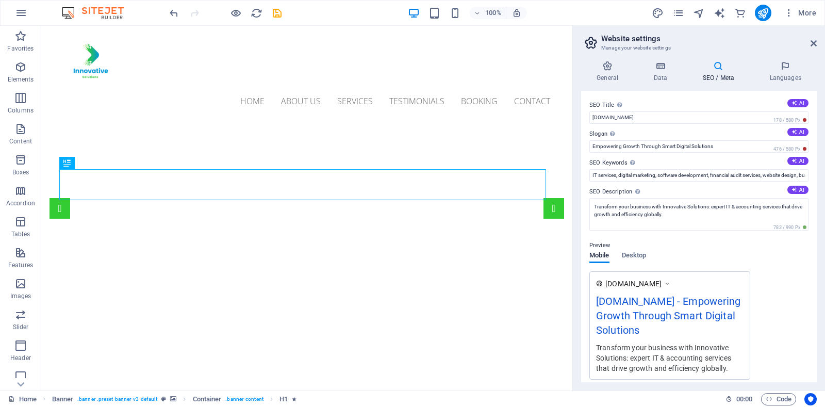
drag, startPoint x: 814, startPoint y: 263, endPoint x: 813, endPoint y: 287, distance: 24.2
click at [813, 287] on div "SEO Title The title of your website - make it something that stands out in sear…" at bounding box center [699, 236] width 236 height 291
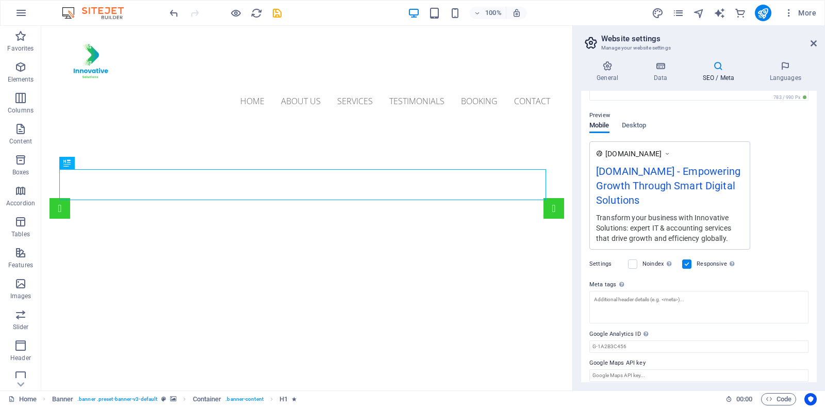
scroll to position [138, 0]
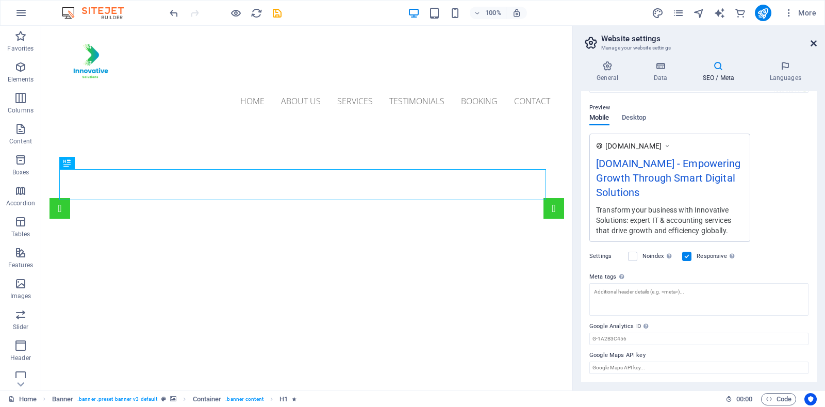
click at [812, 43] on icon at bounding box center [813, 43] width 6 height 8
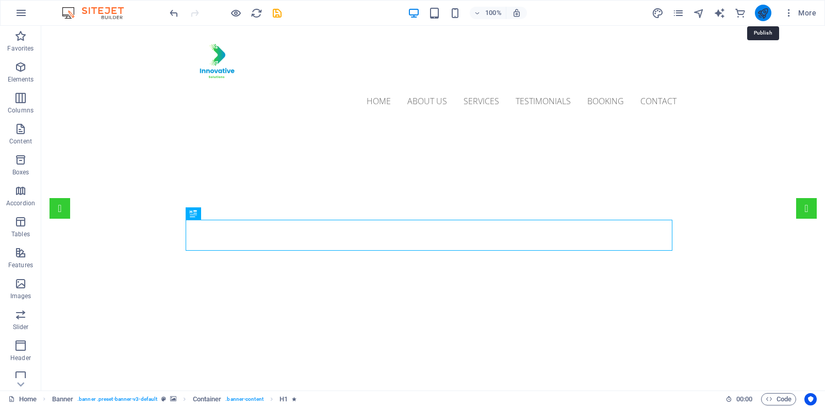
click at [767, 8] on icon "publish" at bounding box center [763, 13] width 12 height 12
